Goal: Task Accomplishment & Management: Use online tool/utility

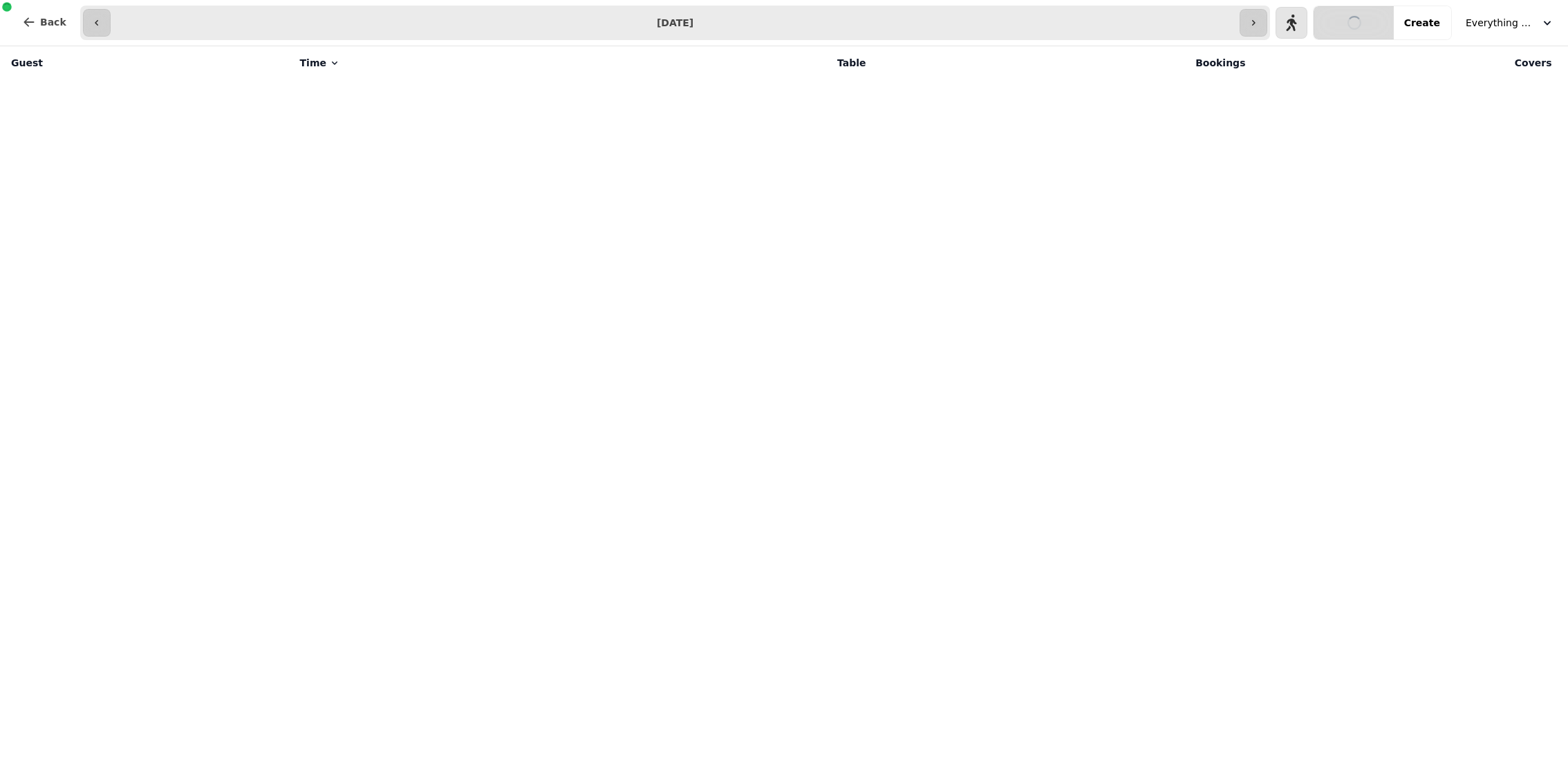
select select "**********"
select select "*"
select select "****"
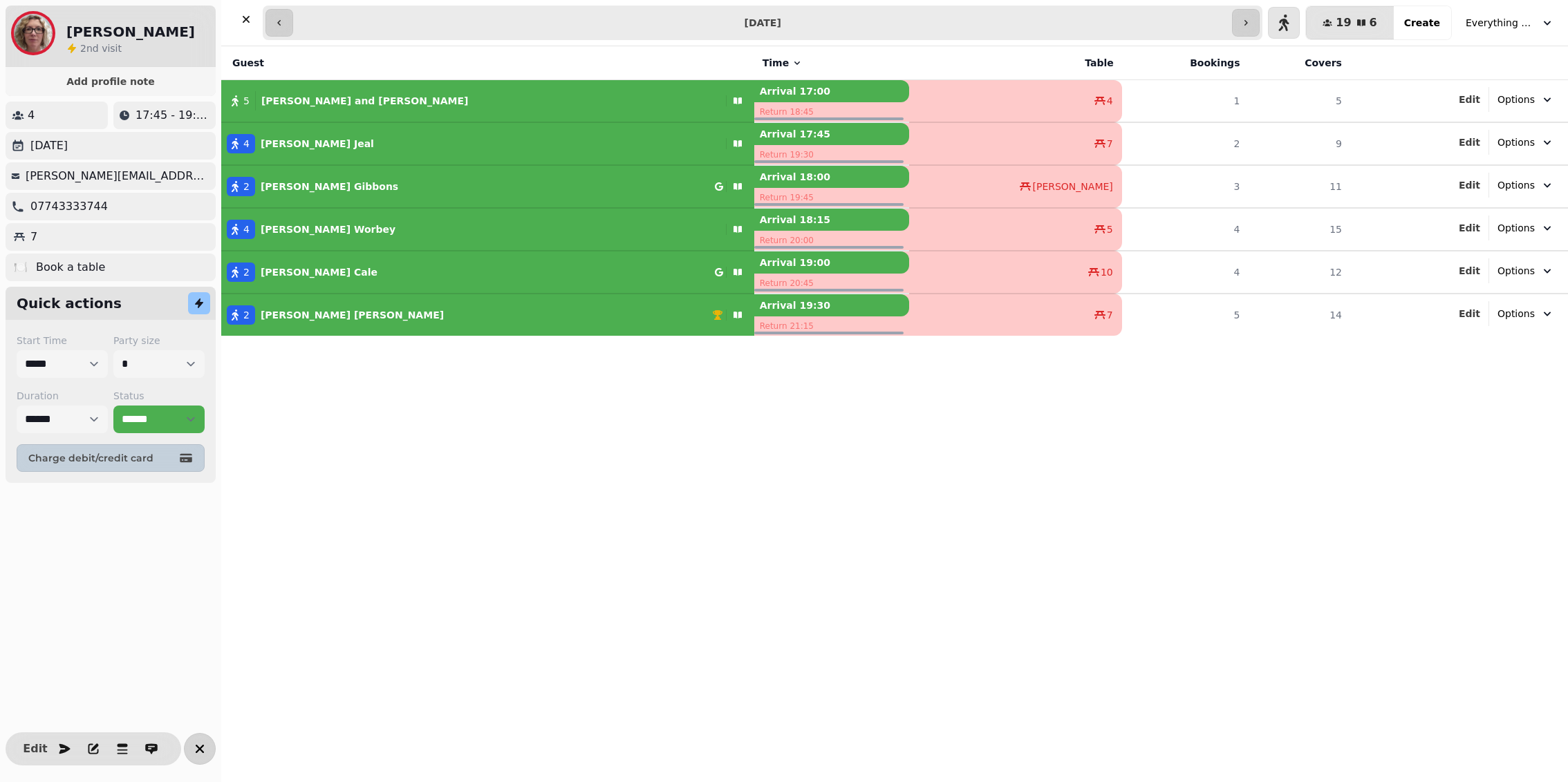
click at [186, 754] on button "button" at bounding box center [200, 749] width 32 height 32
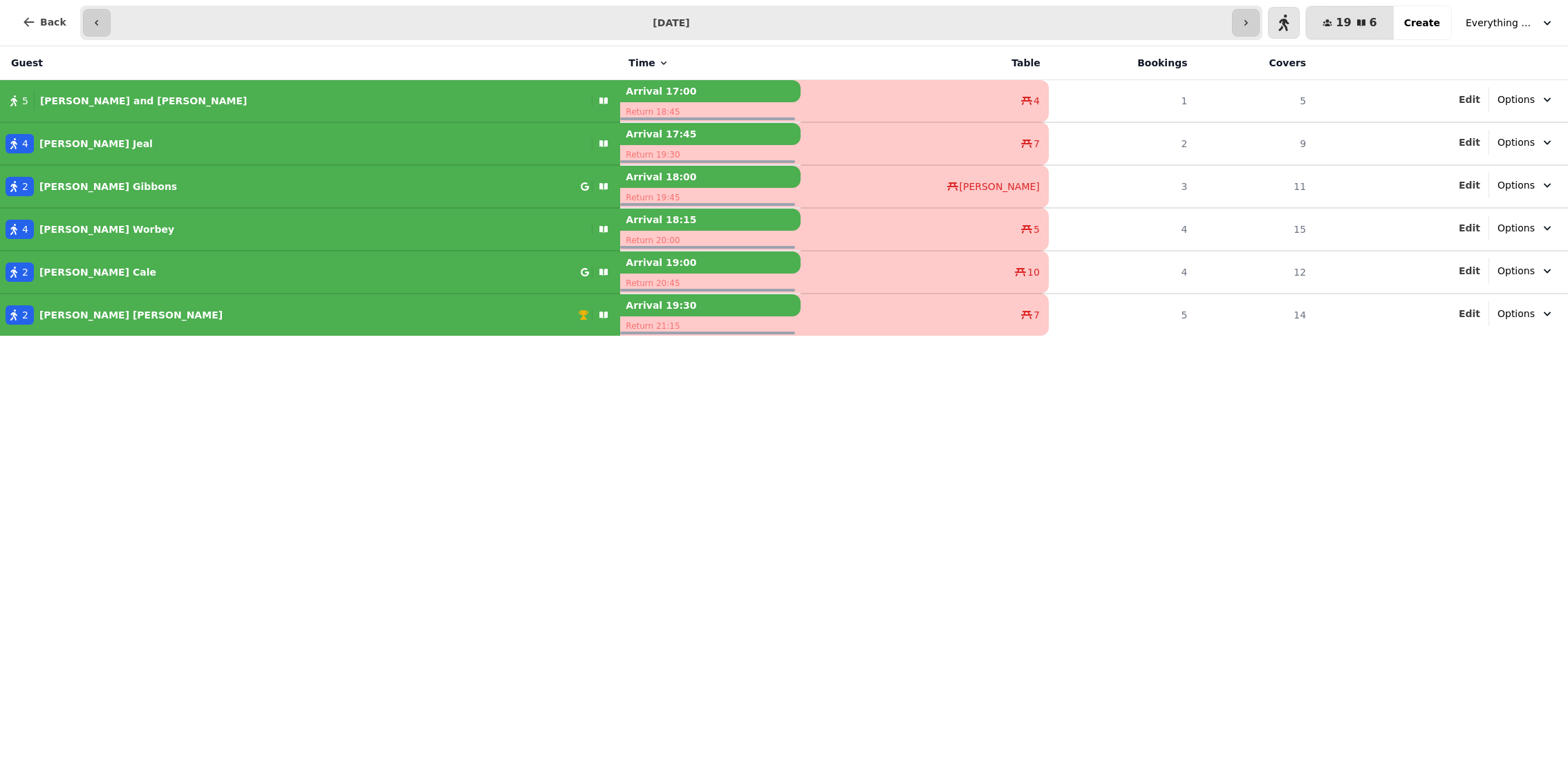
click at [1504, 20] on span "Everything Good Goes" at bounding box center [1500, 23] width 69 height 14
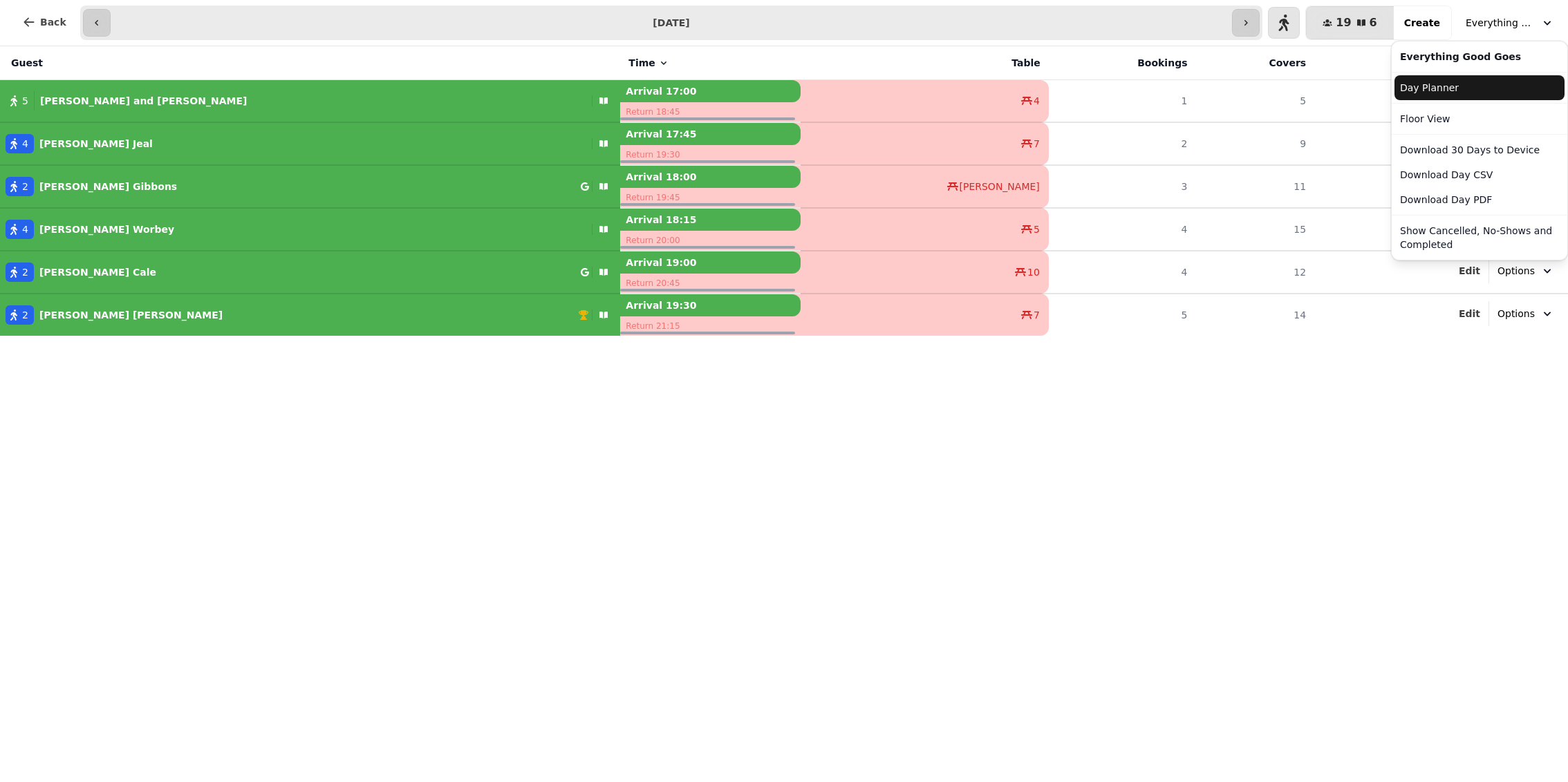
click at [1460, 90] on link "Day Planner" at bounding box center [1479, 87] width 170 height 25
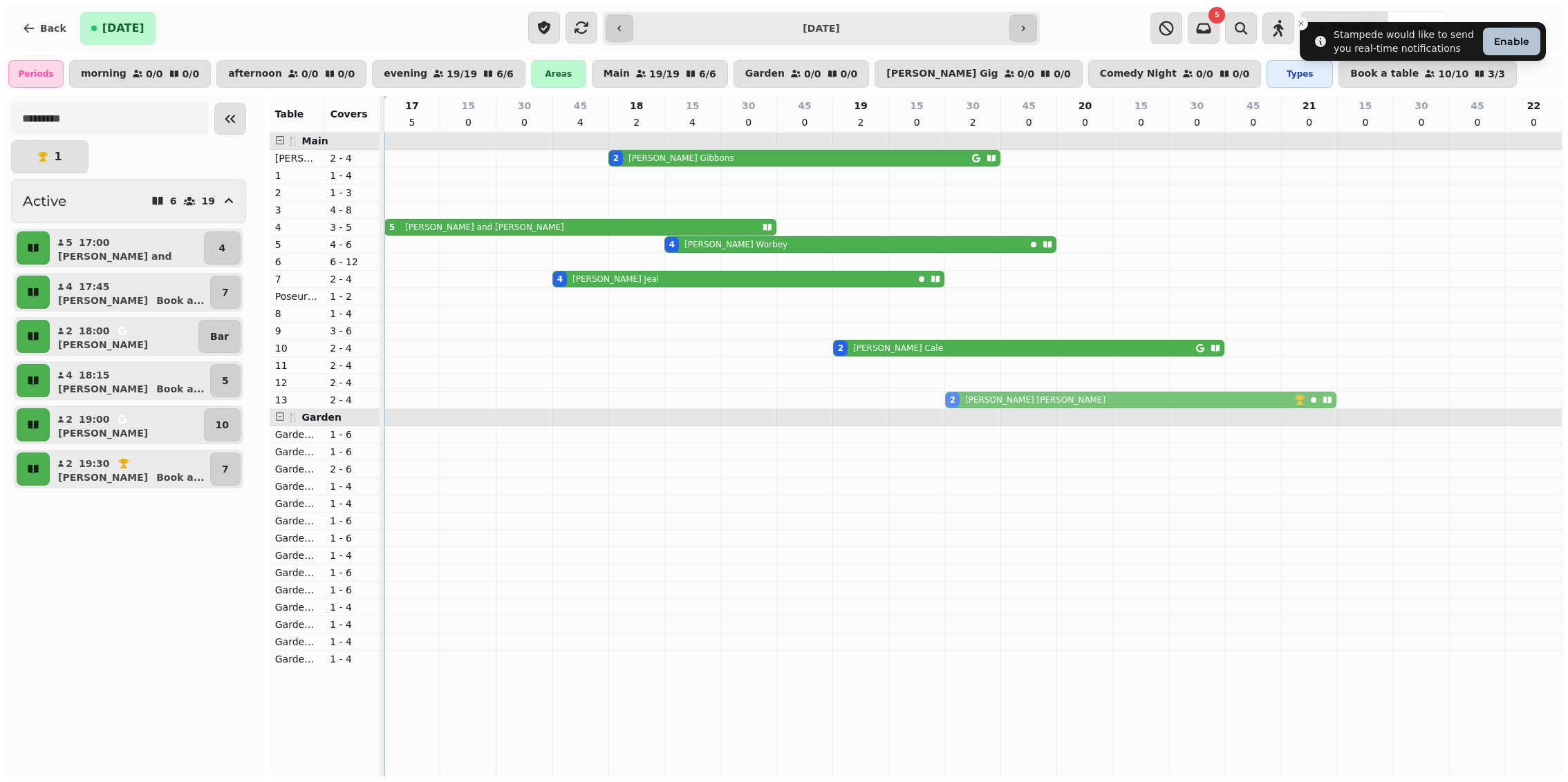
drag, startPoint x: 1008, startPoint y: 276, endPoint x: 1000, endPoint y: 392, distance: 116.3
click at [1000, 392] on tbody "2 [PERSON_NAME] 5 [PERSON_NAME] and [PERSON_NAME] 4 [PERSON_NAME] 4 [PERSON_NAM…" at bounding box center [973, 400] width 1178 height 535
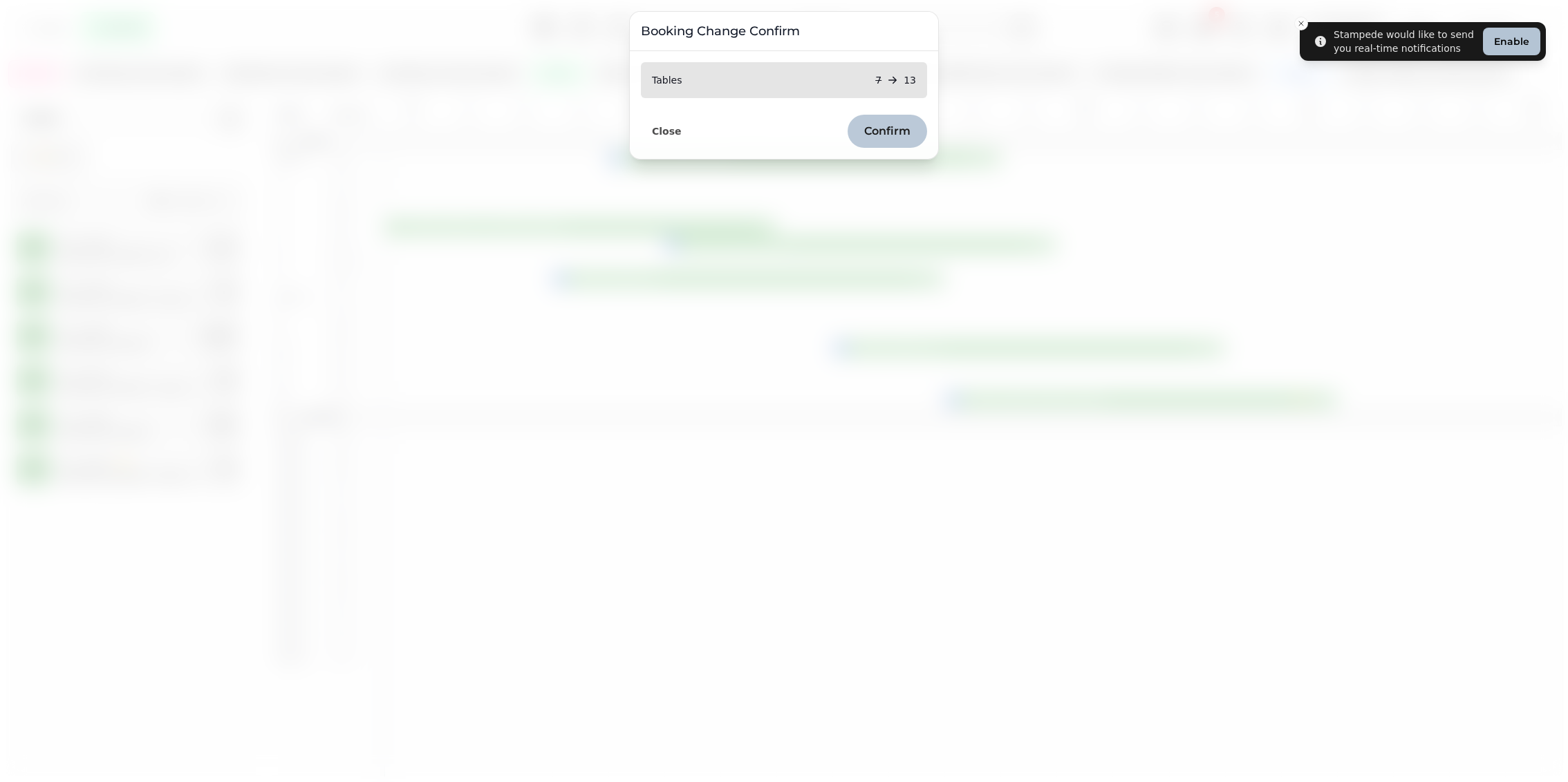
click at [898, 129] on span "Confirm" at bounding box center [887, 132] width 46 height 11
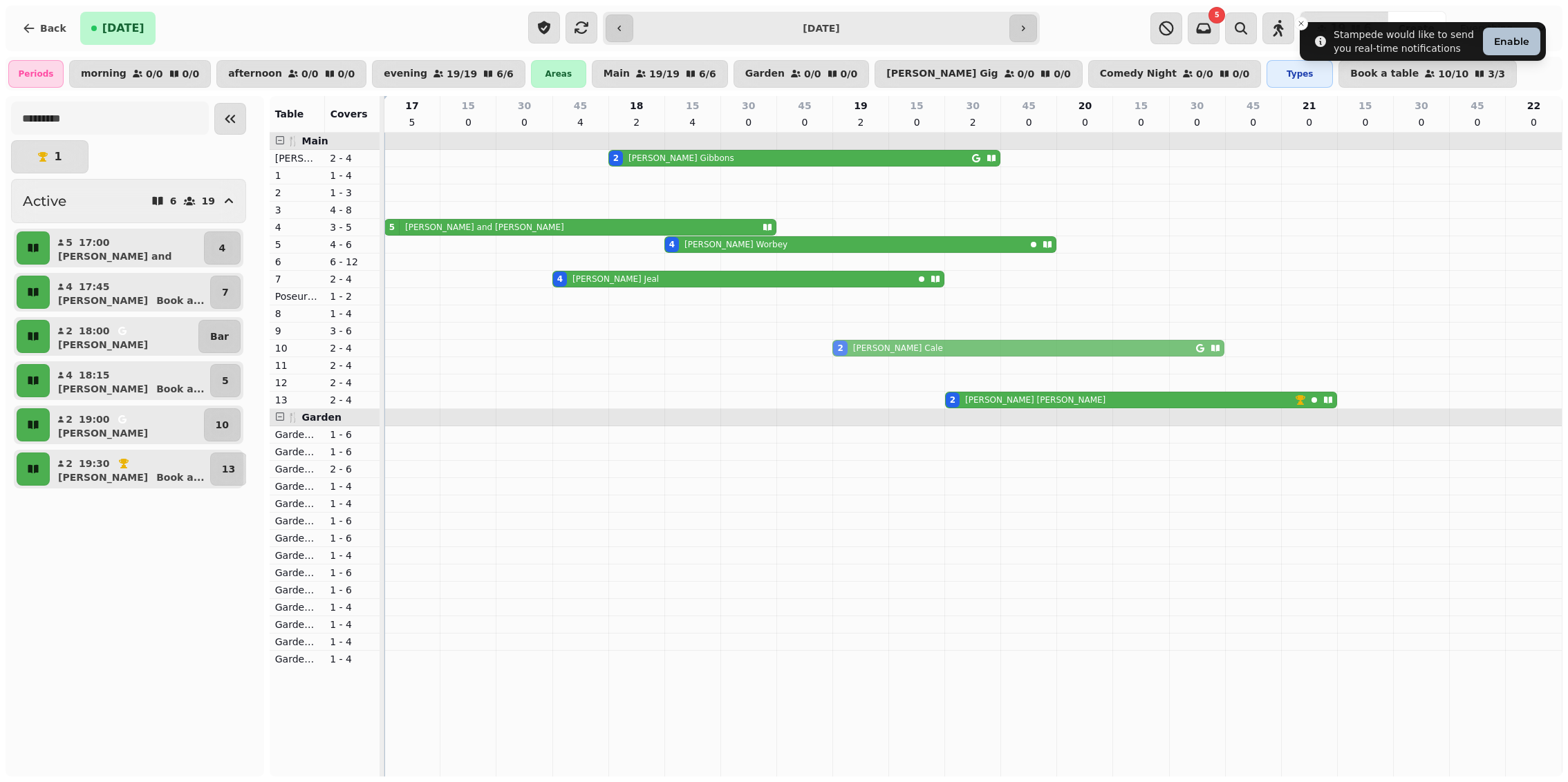
drag, startPoint x: 879, startPoint y: 337, endPoint x: 872, endPoint y: 340, distance: 7.6
click at [384, 340] on div "2 [PERSON_NAME] 2 [PERSON_NAME]" at bounding box center [384, 348] width 0 height 16
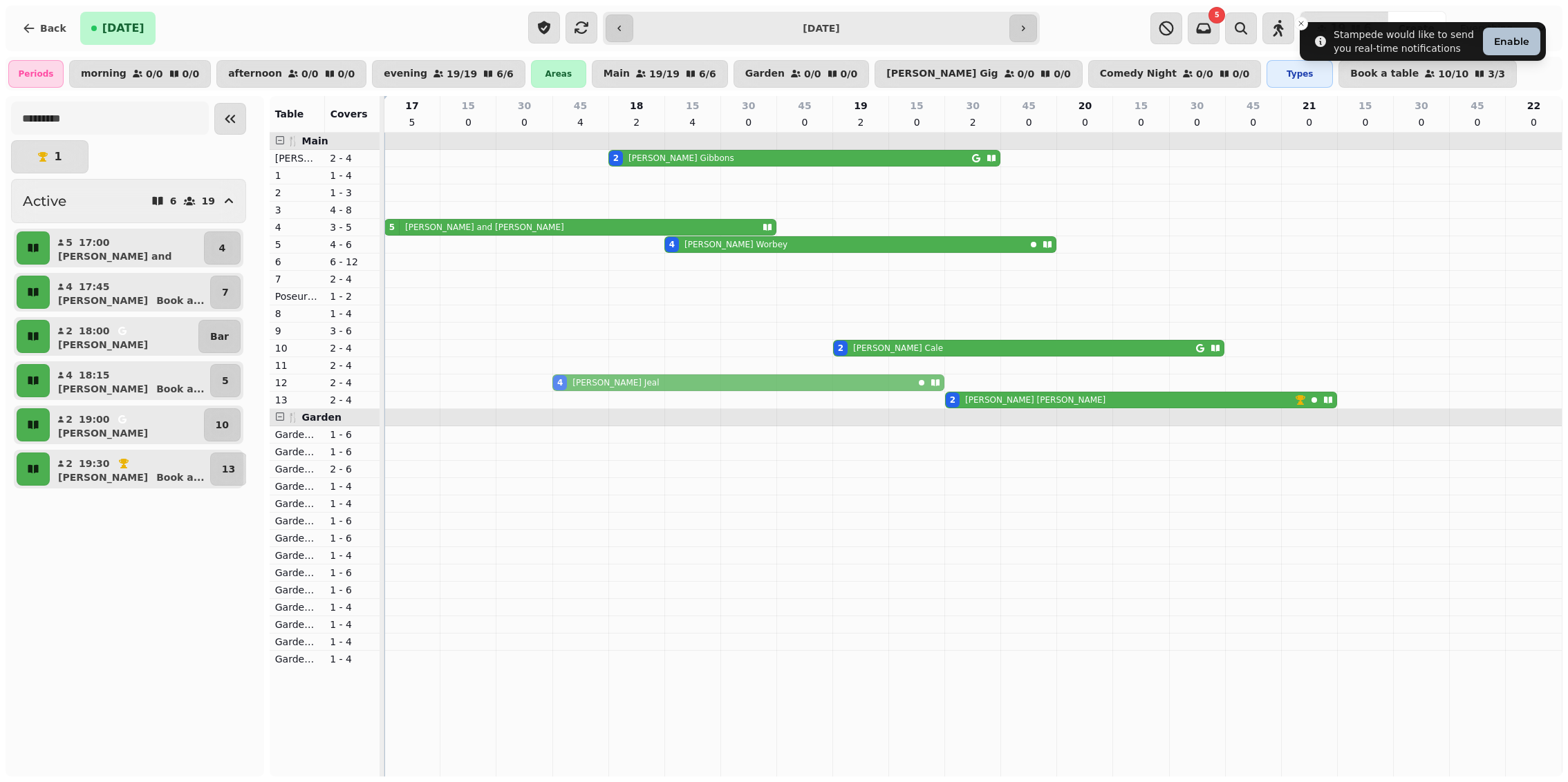
drag, startPoint x: 780, startPoint y: 273, endPoint x: 780, endPoint y: 377, distance: 104.0
click at [780, 377] on tbody "2 [PERSON_NAME] 5 [PERSON_NAME] and [PERSON_NAME] 4 [PERSON_NAME] 4 [PERSON_NAM…" at bounding box center [973, 400] width 1178 height 535
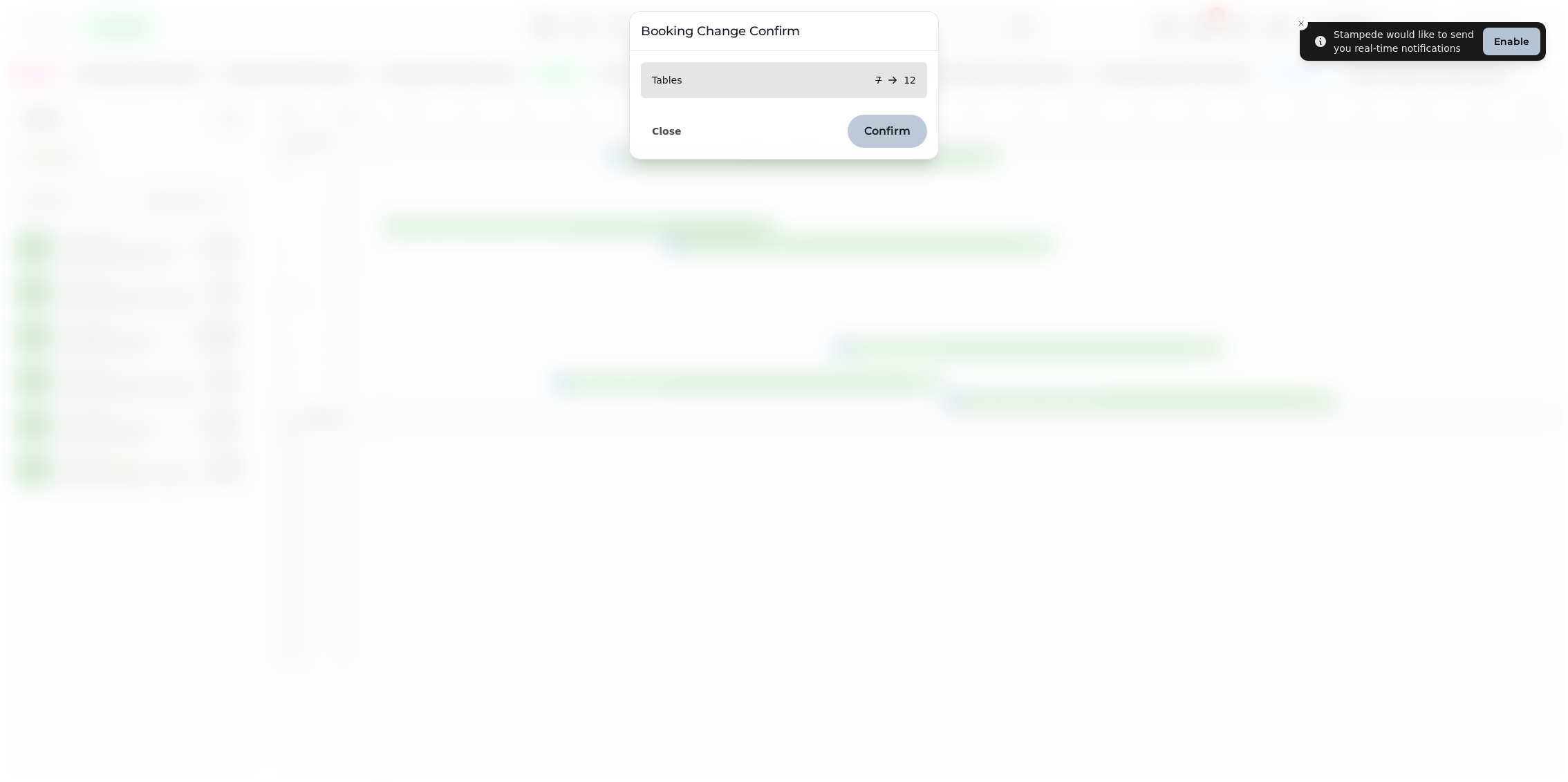
click at [878, 130] on span "Confirm" at bounding box center [887, 132] width 46 height 11
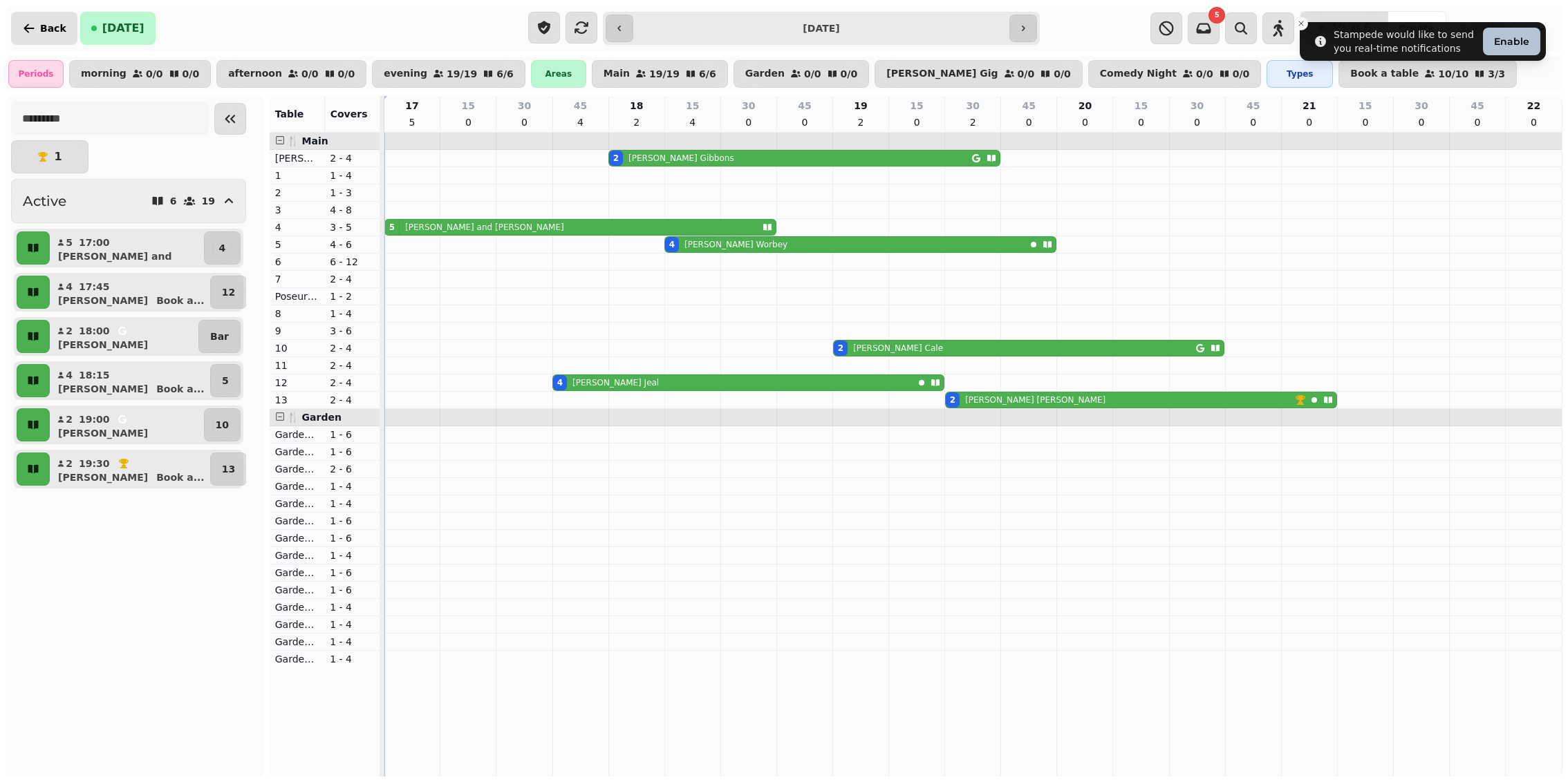
click at [40, 28] on span "Back" at bounding box center [53, 28] width 26 height 10
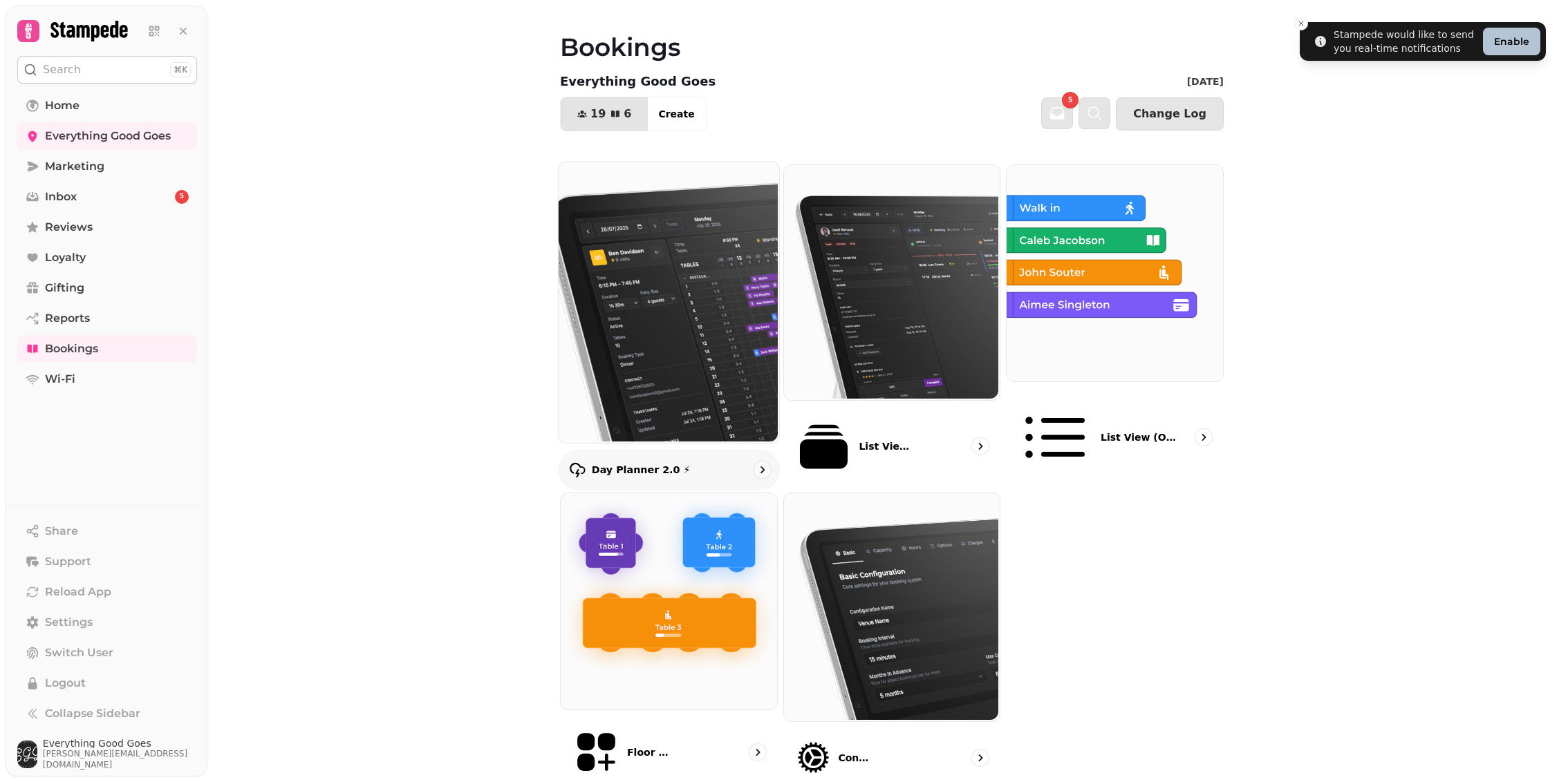
click at [705, 285] on img at bounding box center [667, 300] width 220 height 281
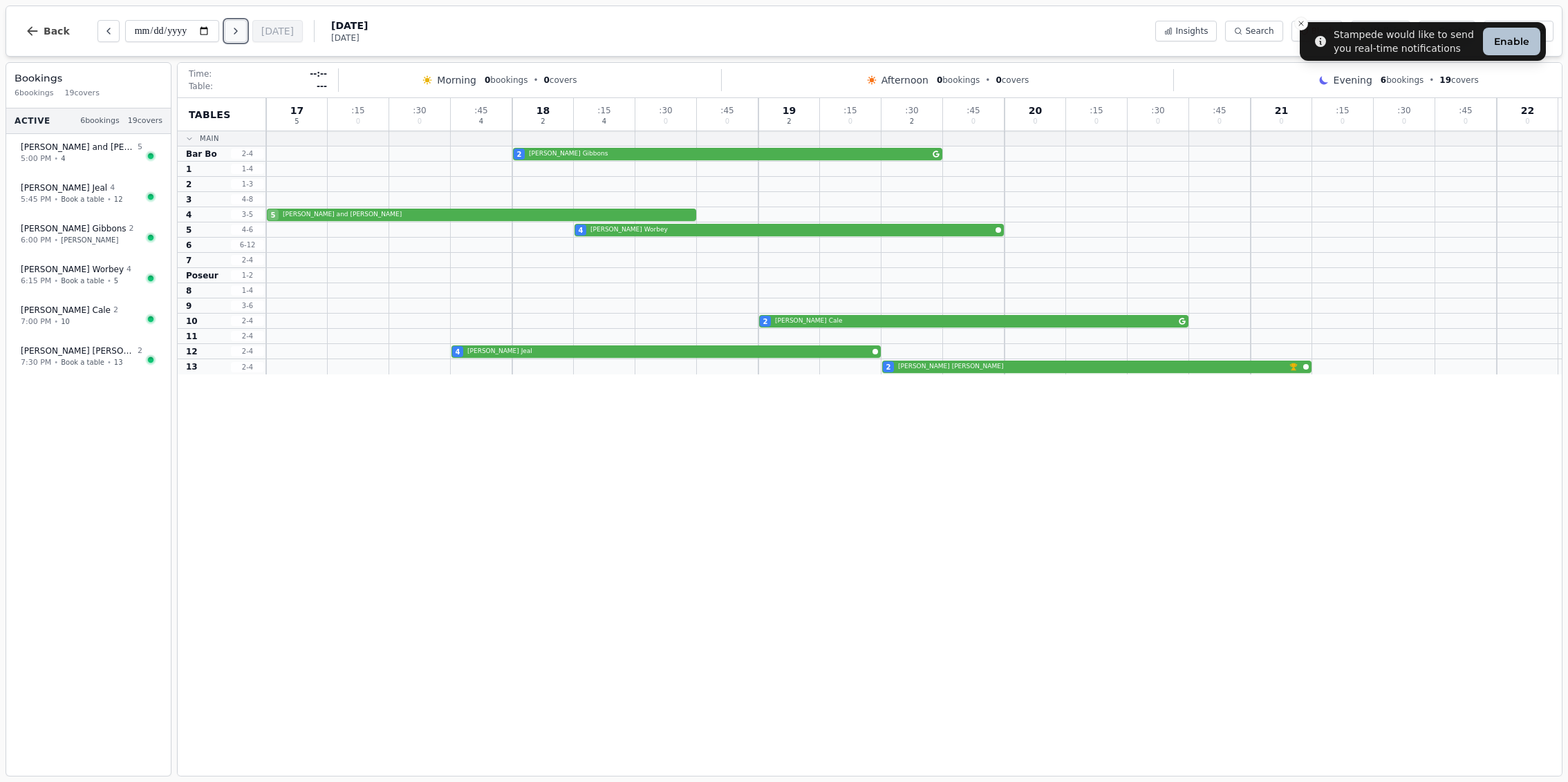
click at [237, 33] on icon "Next day" at bounding box center [236, 31] width 3 height 6
type input "**********"
